Goal: Navigation & Orientation: Find specific page/section

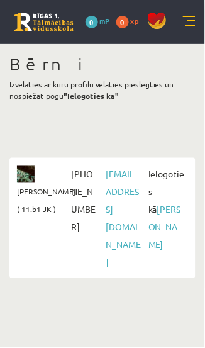
click at [191, 19] on link at bounding box center [189, 22] width 13 height 13
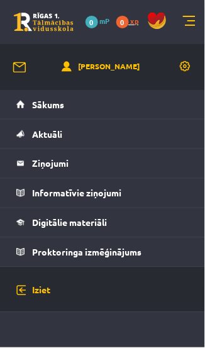
click at [130, 21] on link "0 xp" at bounding box center [130, 21] width 29 height 10
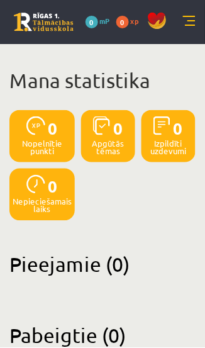
click at [98, 20] on span "0" at bounding box center [92, 22] width 13 height 13
click at [91, 23] on span "0" at bounding box center [92, 22] width 13 height 13
click at [188, 21] on link at bounding box center [189, 22] width 13 height 13
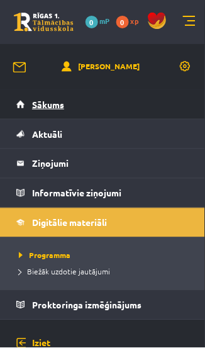
click at [96, 101] on link "Sākums" at bounding box center [102, 104] width 173 height 29
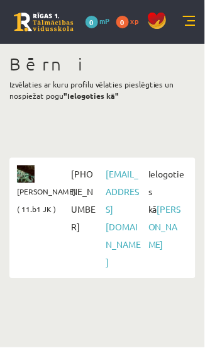
click at [190, 22] on link at bounding box center [189, 22] width 13 height 13
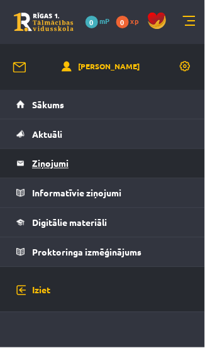
click at [118, 165] on legend "Ziņojumi 0" at bounding box center [110, 163] width 157 height 29
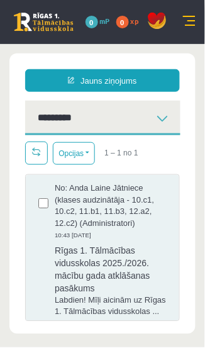
scroll to position [3, 0]
